Goal: Information Seeking & Learning: Learn about a topic

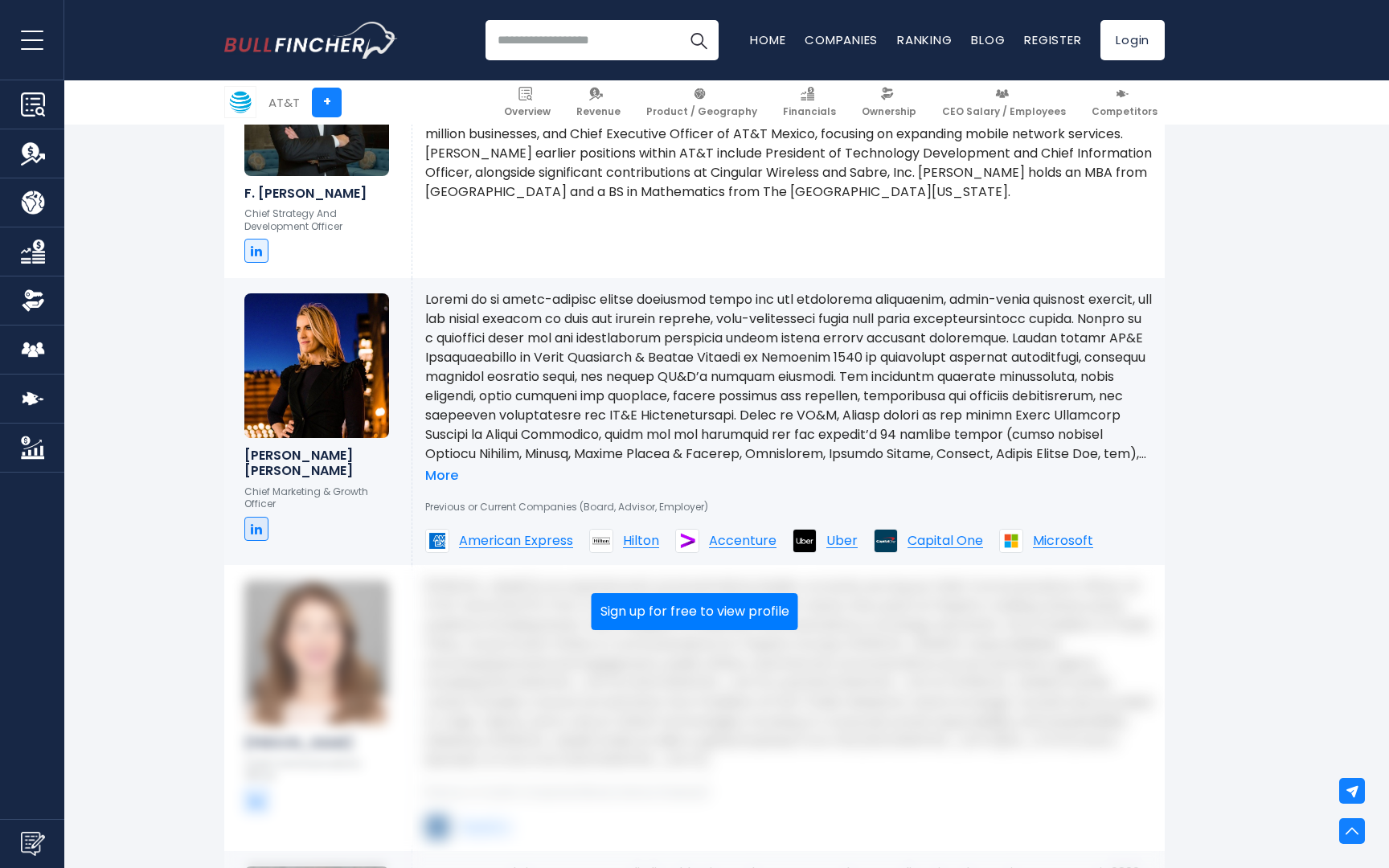
scroll to position [2622, 0]
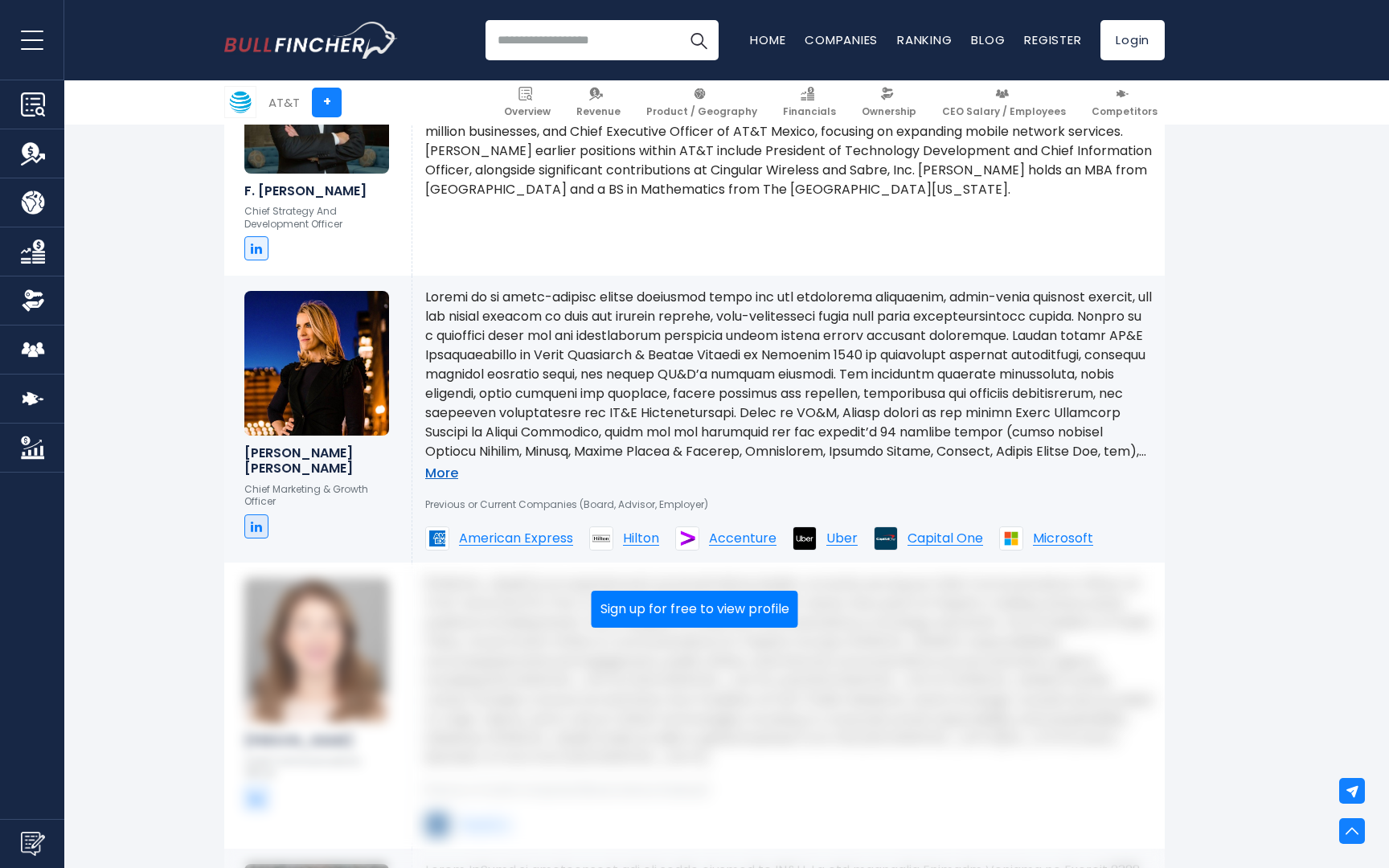
click at [436, 473] on link "More" at bounding box center [442, 474] width 33 height 17
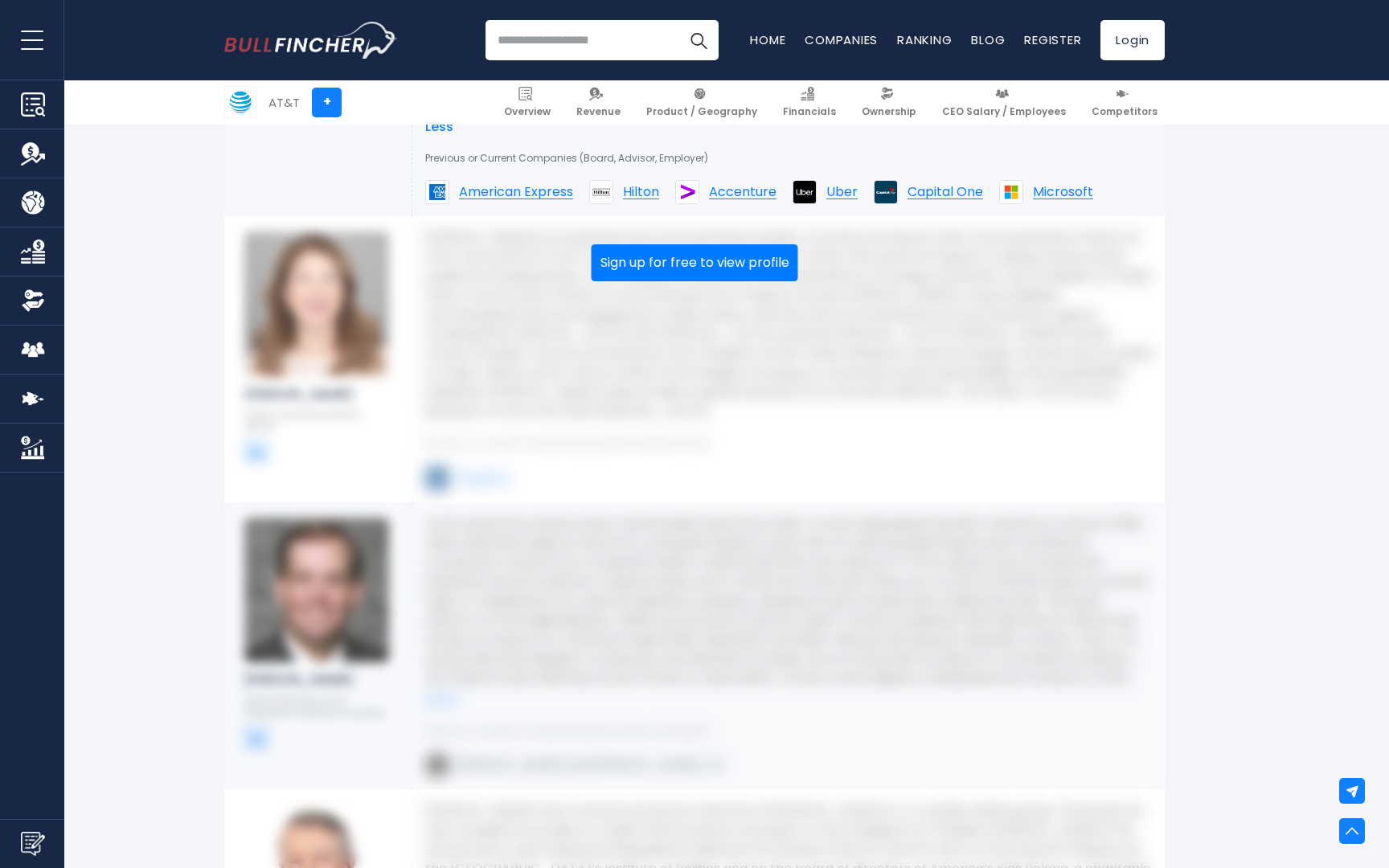
scroll to position [3312, 0]
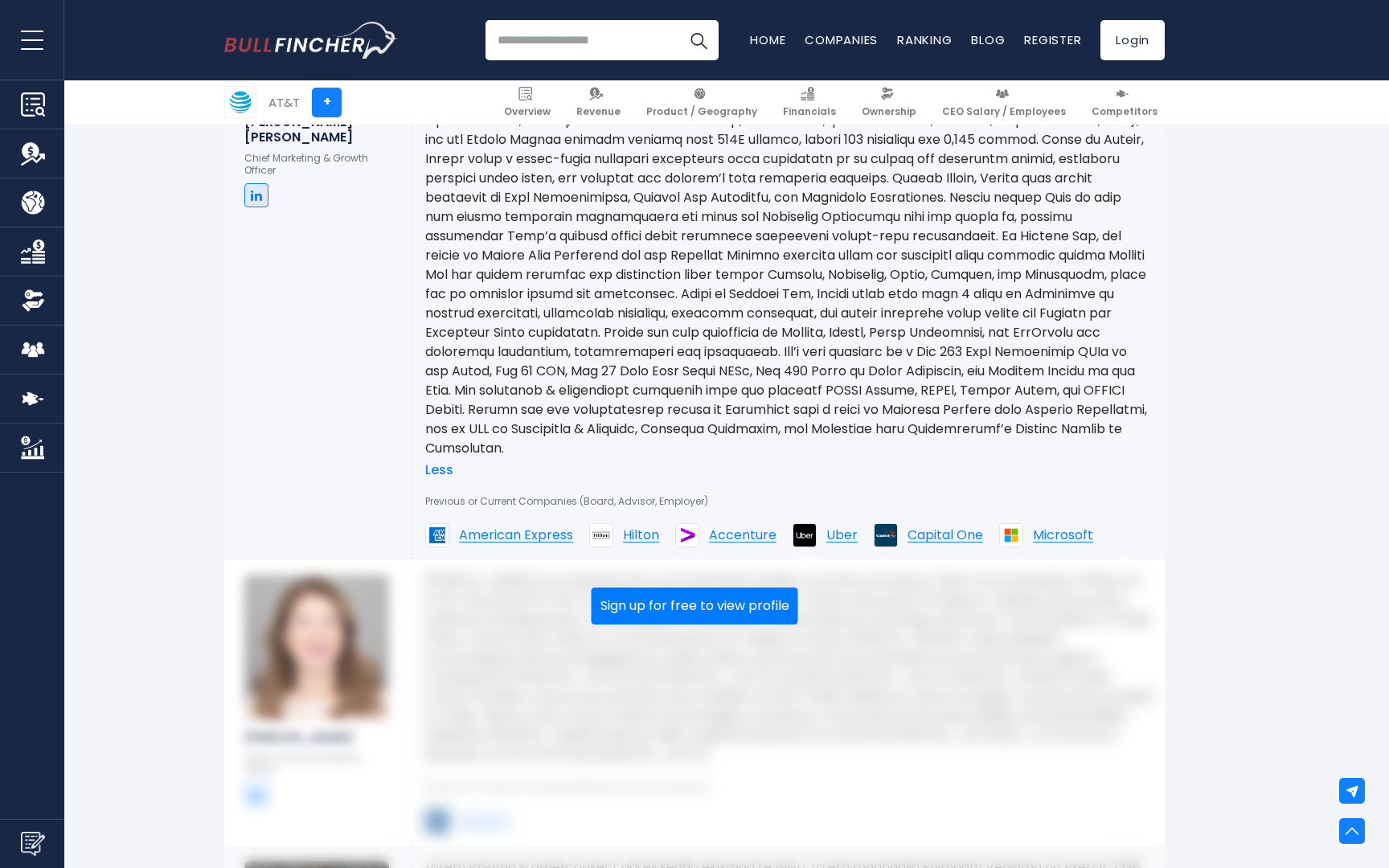
scroll to position [2965, 0]
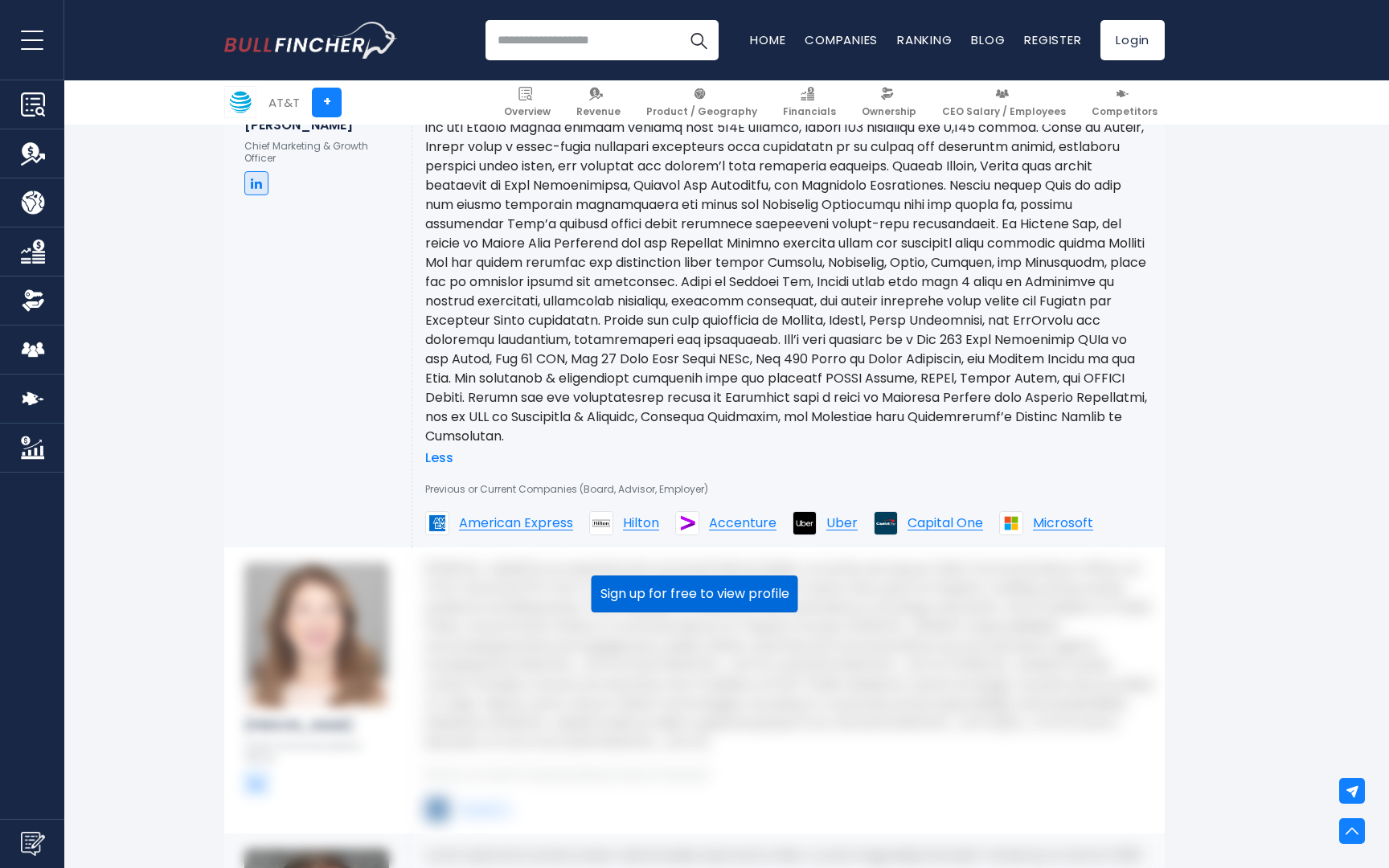
click at [628, 599] on button "Sign up for free to view profile" at bounding box center [694, 594] width 206 height 37
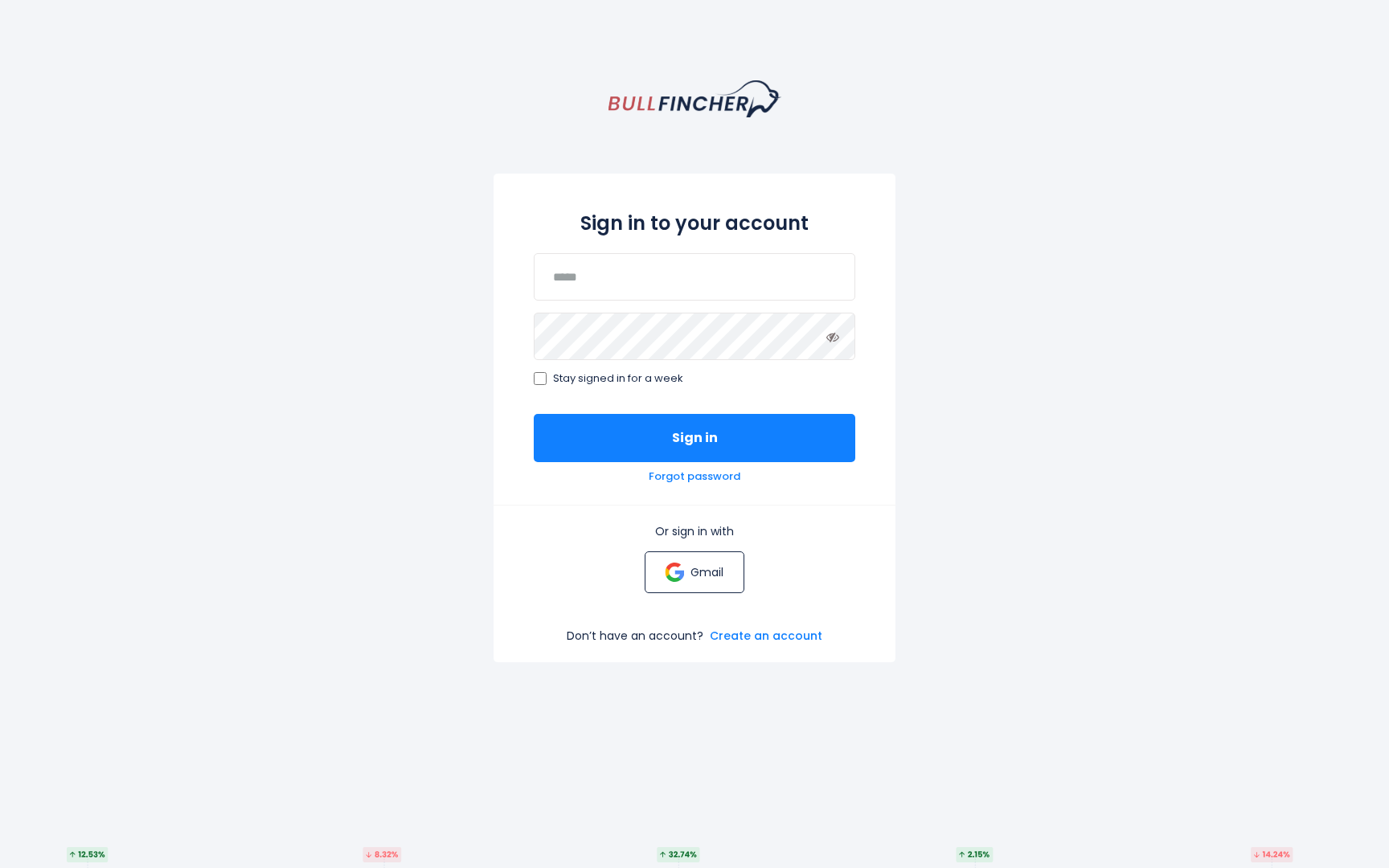
click at [689, 573] on link "Gmail" at bounding box center [694, 573] width 99 height 42
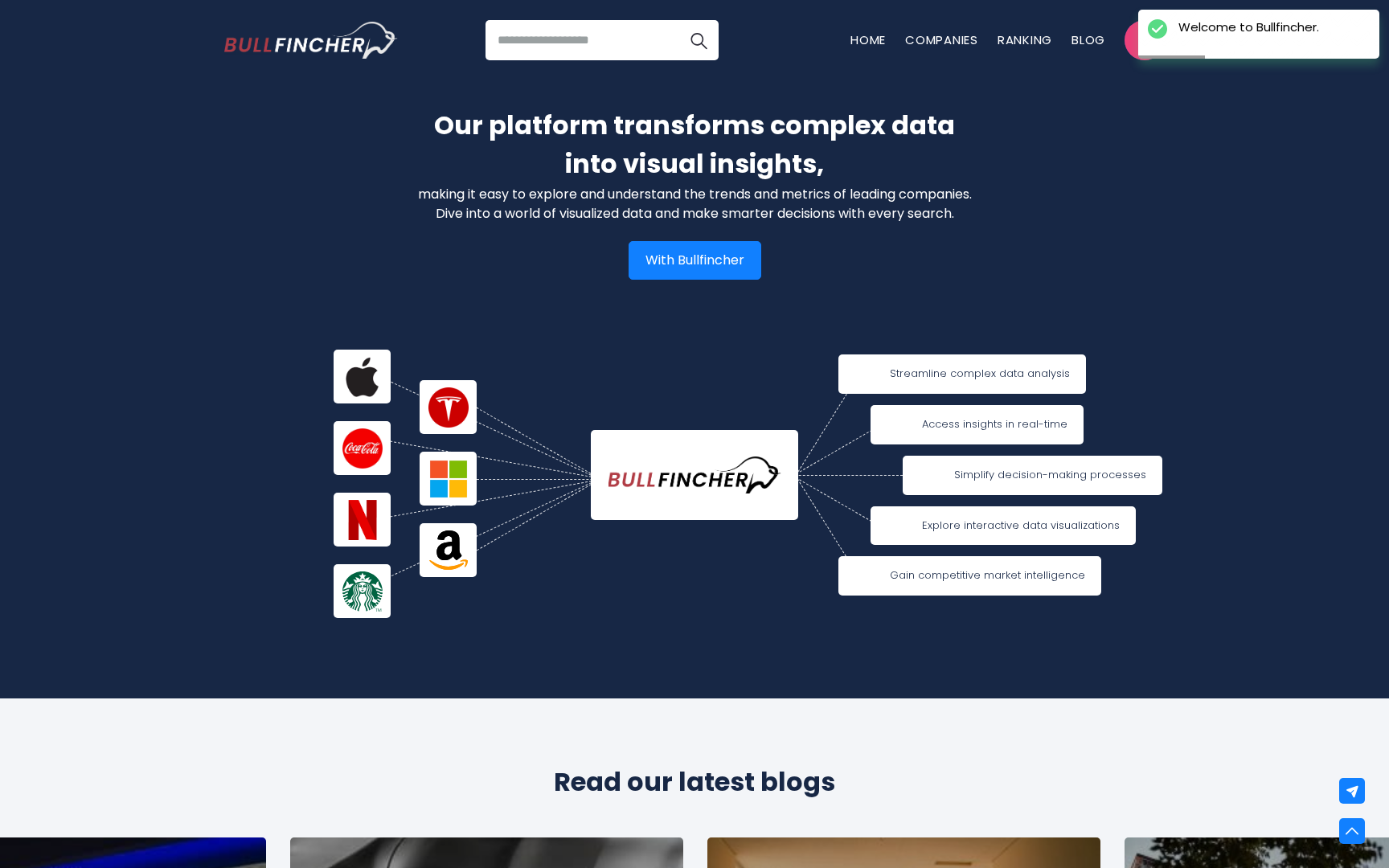
scroll to position [2401, 0]
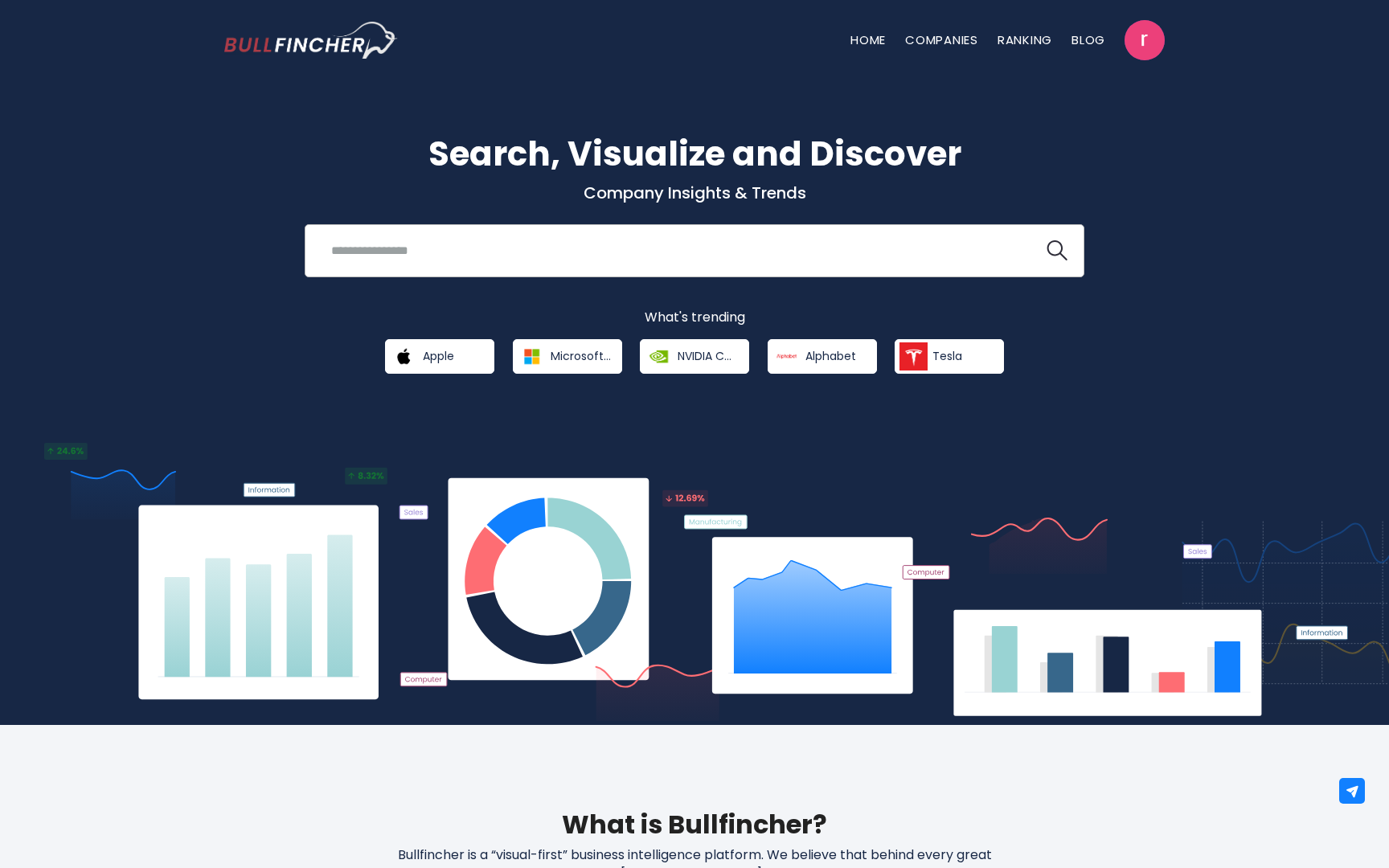
click at [684, 260] on input "search" at bounding box center [675, 250] width 705 height 30
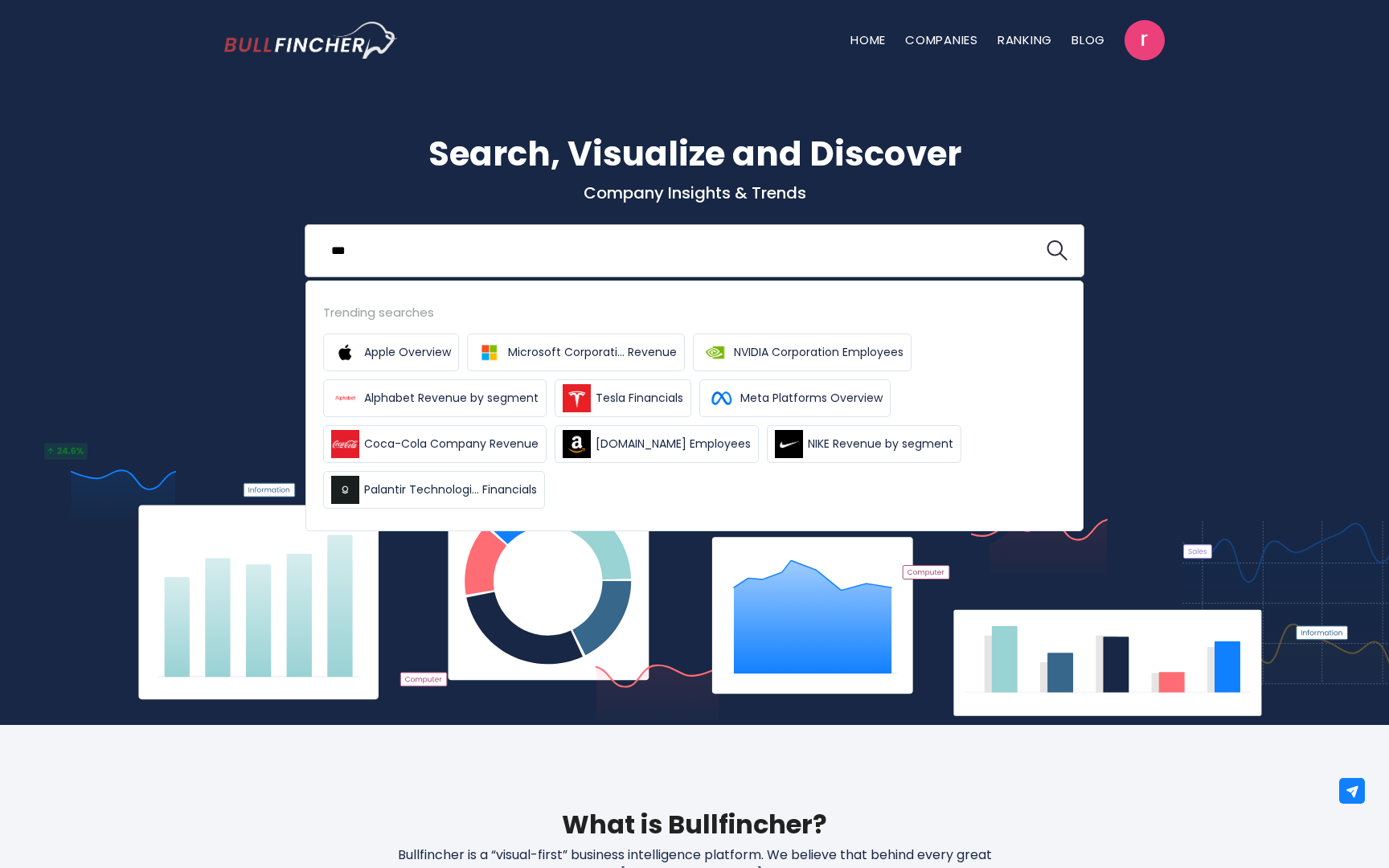
click at [1046, 240] on button at bounding box center [1056, 250] width 21 height 21
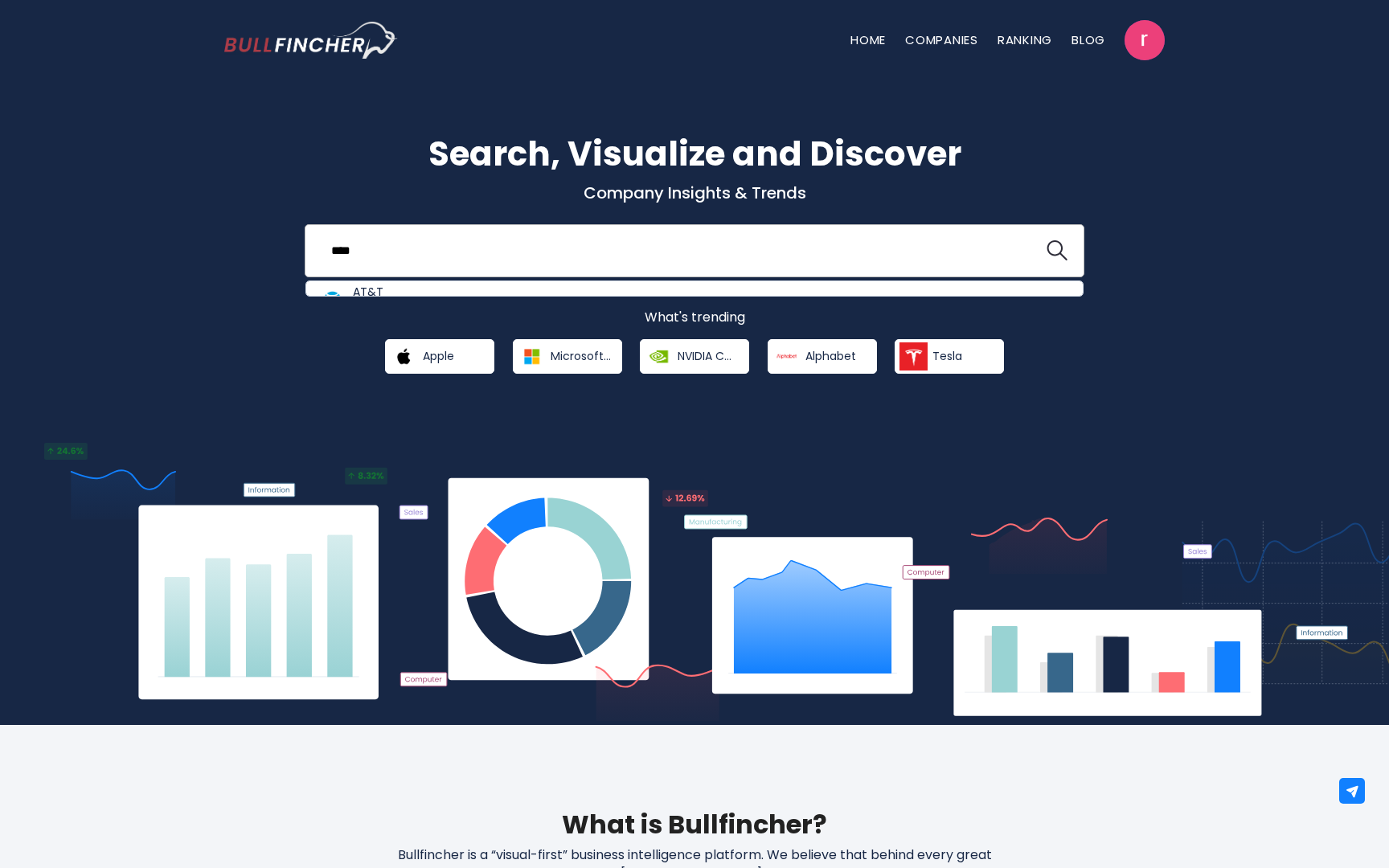
type input "****"
click at [1046, 240] on button at bounding box center [1056, 250] width 21 height 21
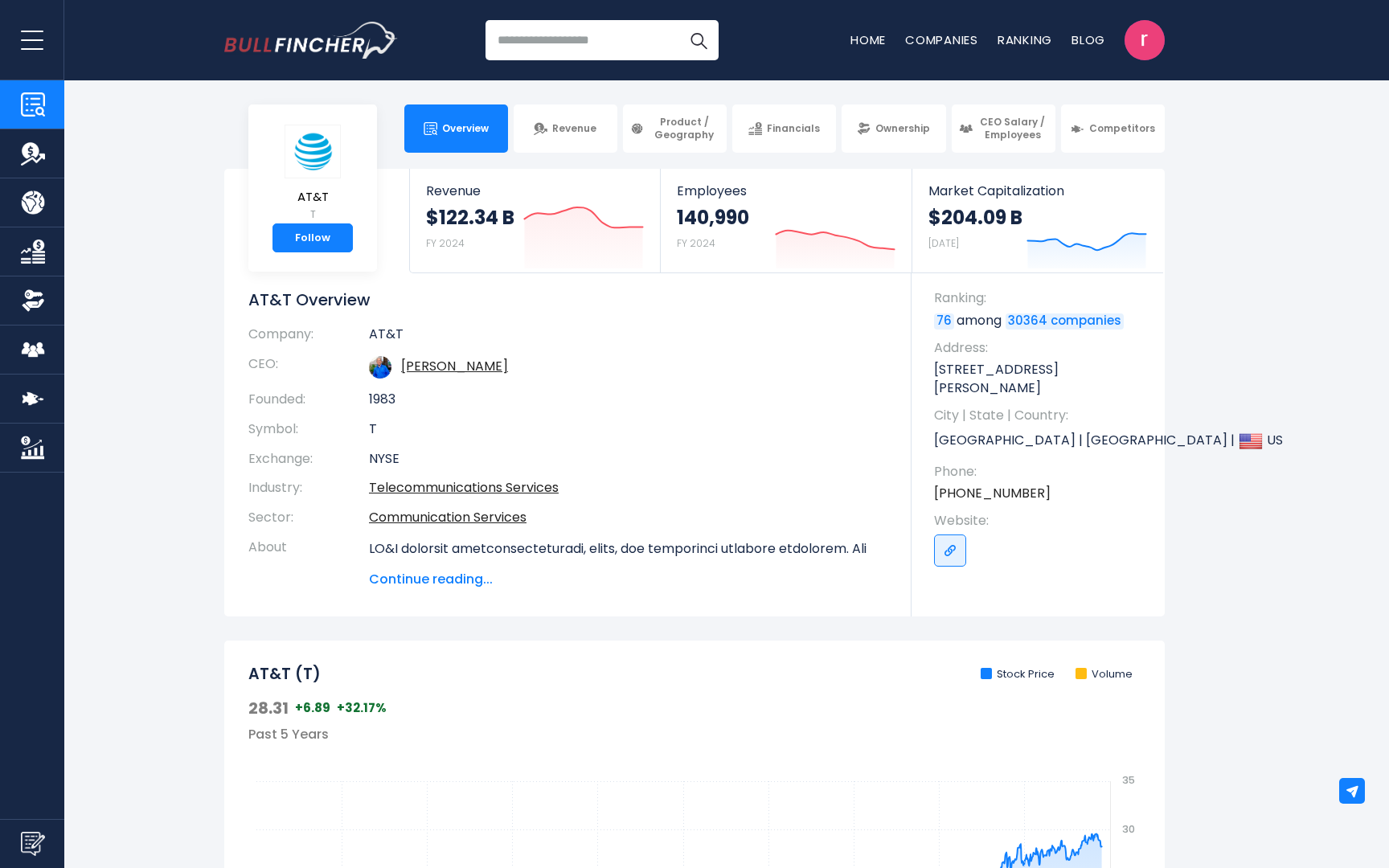
click at [561, 44] on input "search" at bounding box center [602, 40] width 233 height 40
type input "**********"
click at [678, 20] on button "Search" at bounding box center [698, 40] width 40 height 40
